Goal: Understand process/instructions: Learn how to perform a task or action

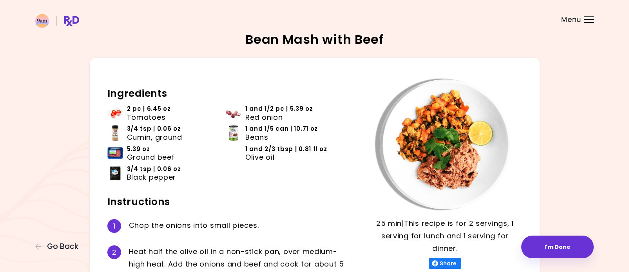
scroll to position [42, 0]
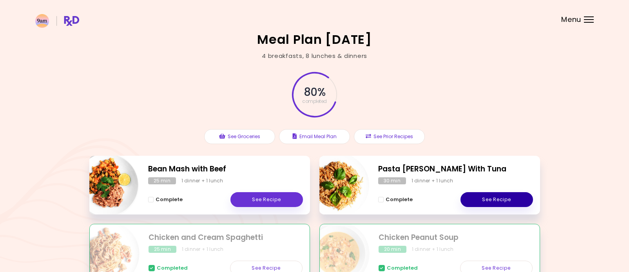
click at [512, 198] on link "See Recipe" at bounding box center [496, 199] width 72 height 15
